Goal: Task Accomplishment & Management: Manage account settings

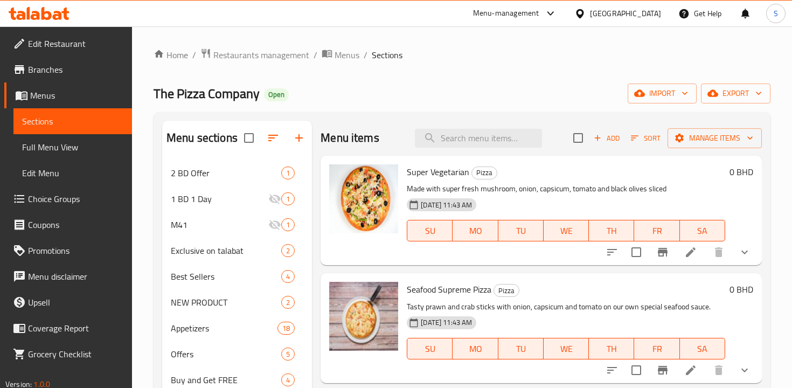
click at [540, 15] on div "Menu-management" at bounding box center [506, 13] width 66 height 13
click at [43, 17] on icon at bounding box center [47, 13] width 10 height 13
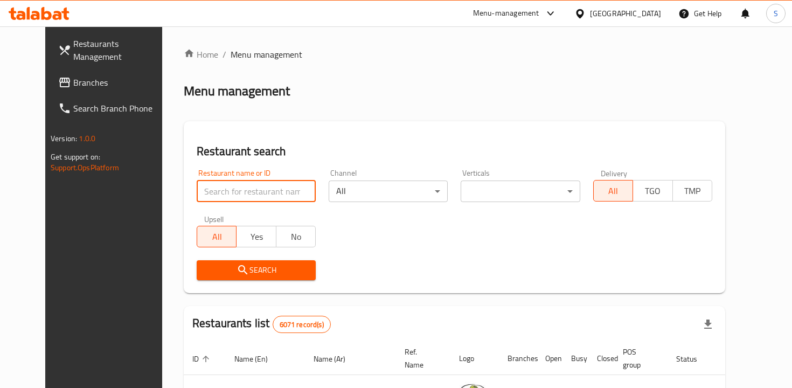
click at [224, 188] on input "search" at bounding box center [256, 192] width 119 height 22
type input "[PERSON_NAME]"
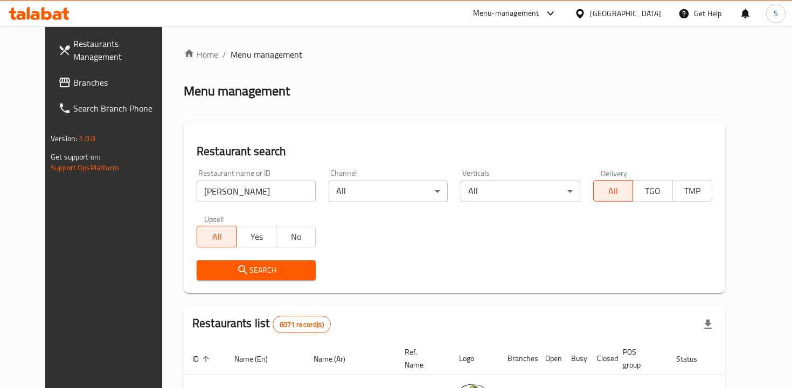
click at [270, 268] on span "Search" at bounding box center [256, 270] width 102 height 13
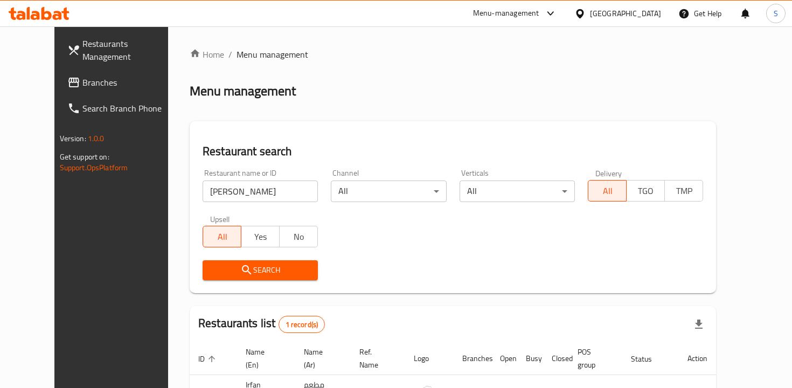
click at [738, 295] on div "Home / Menu management Menu management Restaurant search Restaurant name or ID …" at bounding box center [453, 253] width 570 height 454
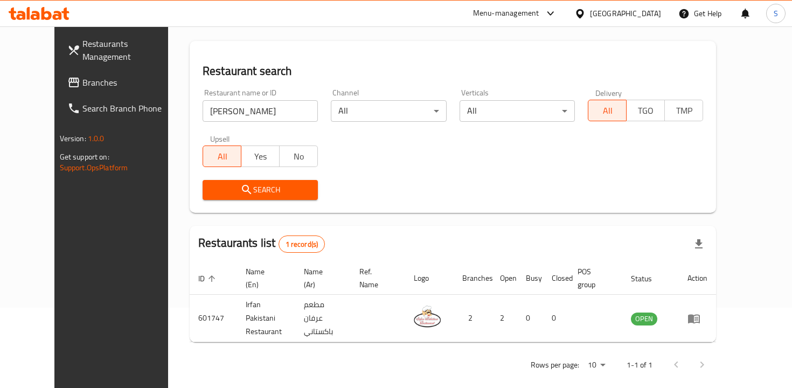
scroll to position [84, 0]
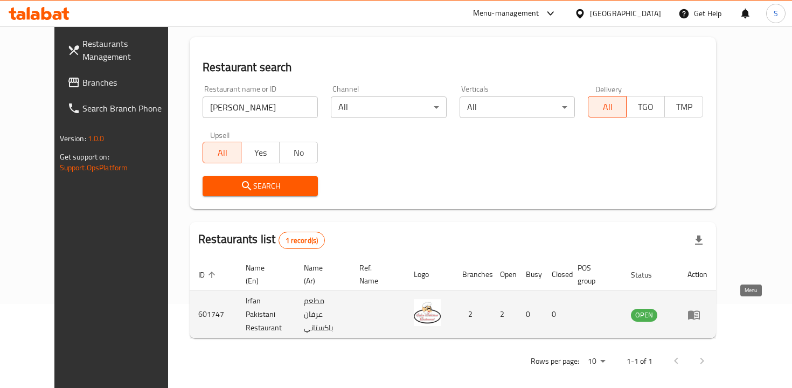
click at [699, 313] on icon "enhanced table" at bounding box center [697, 315] width 4 height 4
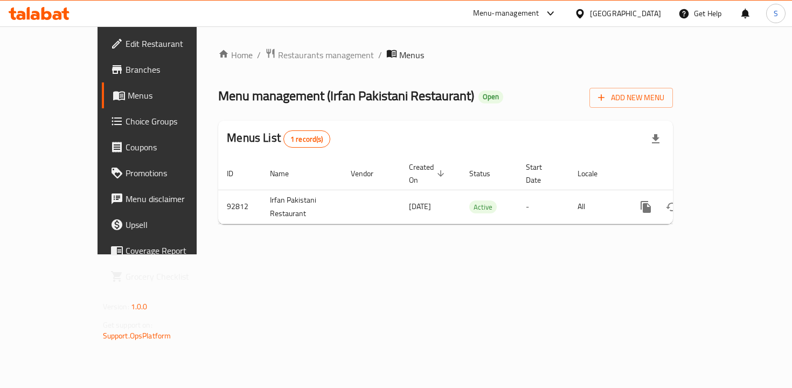
click at [102, 60] on link "Branches" at bounding box center [166, 70] width 128 height 26
